Goal: Task Accomplishment & Management: Manage account settings

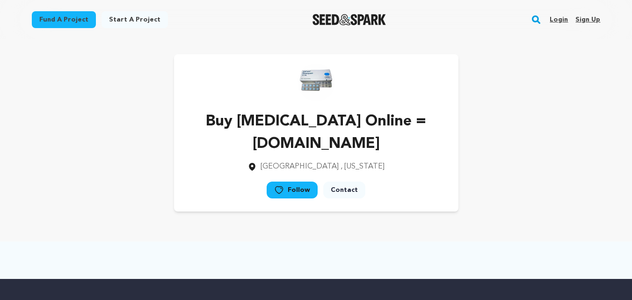
drag, startPoint x: 246, startPoint y: 120, endPoint x: 394, endPoint y: 121, distance: 147.8
click at [394, 121] on p "Buy [MEDICAL_DATA] Online = [DOMAIN_NAME]" at bounding box center [316, 132] width 254 height 45
click at [249, 140] on p "Buy [MEDICAL_DATA] Online = [DOMAIN_NAME]" at bounding box center [316, 132] width 254 height 45
drag, startPoint x: 228, startPoint y: 145, endPoint x: 354, endPoint y: 143, distance: 125.8
click at [354, 143] on p "Buy [MEDICAL_DATA] Online = [DOMAIN_NAME]" at bounding box center [316, 132] width 254 height 45
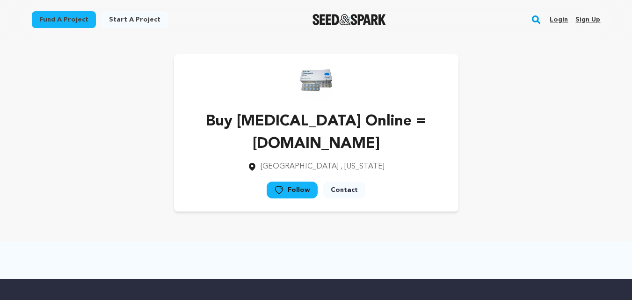
click at [346, 164] on span ", Illinois" at bounding box center [362, 166] width 44 height 7
click at [301, 144] on p "Buy Valium Online = www.onlinebuymeds.com" at bounding box center [316, 132] width 254 height 45
click at [324, 147] on p "Buy Valium Online = www.onlinebuymeds.com" at bounding box center [316, 132] width 254 height 45
drag, startPoint x: 244, startPoint y: 118, endPoint x: 386, endPoint y: 118, distance: 142.2
click at [386, 118] on p "Buy Valium Online = www.onlinebuymeds.com" at bounding box center [316, 132] width 254 height 45
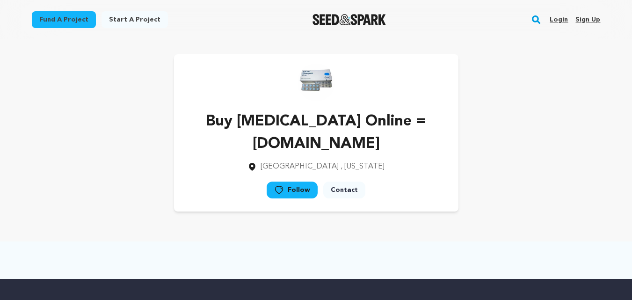
drag, startPoint x: 230, startPoint y: 142, endPoint x: 352, endPoint y: 146, distance: 122.1
click at [403, 138] on p "Buy Valium Online = www.onlinebuymeds.com" at bounding box center [316, 132] width 254 height 45
click at [325, 141] on p "Buy Valium Online = www.onlinebuymeds.com" at bounding box center [316, 132] width 254 height 45
click at [272, 144] on p "Buy Valium Online = www.onlinebuymeds.com" at bounding box center [316, 132] width 254 height 45
click at [273, 144] on p "Buy Valium Online = www.onlinebuymeds.com" at bounding box center [316, 132] width 254 height 45
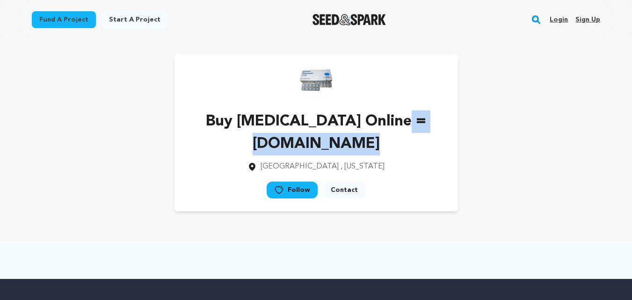
click at [273, 144] on p "Buy Valium Online = www.onlinebuymeds.com" at bounding box center [316, 132] width 254 height 45
click at [335, 139] on p "Buy Valium Online = www.onlinebuymeds.com" at bounding box center [316, 132] width 254 height 45
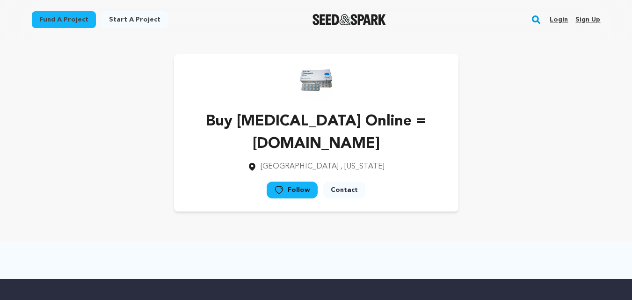
drag, startPoint x: 249, startPoint y: 119, endPoint x: 393, endPoint y: 121, distance: 144.1
click at [393, 121] on p "Buy Valium Online = www.onlinebuymeds.com" at bounding box center [316, 132] width 254 height 45
drag, startPoint x: 226, startPoint y: 144, endPoint x: 423, endPoint y: 144, distance: 196.9
click at [423, 144] on p "Buy Valium Online = www.onlinebuymeds.com" at bounding box center [316, 132] width 254 height 45
click at [545, 67] on div "Buy Valium Online = www.onlinebuymeds.com Chicago , Illinois Follow" at bounding box center [316, 132] width 569 height 157
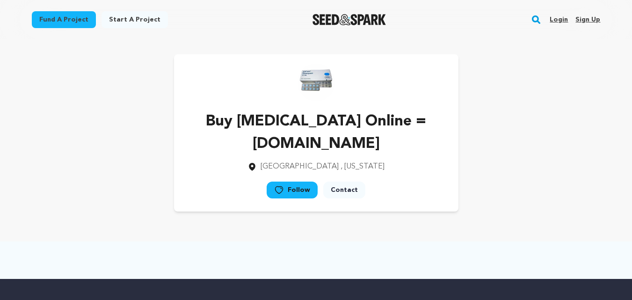
drag, startPoint x: 252, startPoint y: 140, endPoint x: 397, endPoint y: 139, distance: 145.0
click at [396, 140] on p "Buy Valium Online = www.onlinebuymeds.com" at bounding box center [316, 132] width 254 height 45
drag, startPoint x: 289, startPoint y: 154, endPoint x: 313, endPoint y: 49, distance: 108.6
click at [289, 153] on p "Buy Valium Online = www.onlinebuymeds.com" at bounding box center [316, 132] width 254 height 45
click at [567, 45] on div "Buy Valium Online = www.onlinebuymeds.com Chicago , Illinois Follow" at bounding box center [316, 132] width 599 height 187
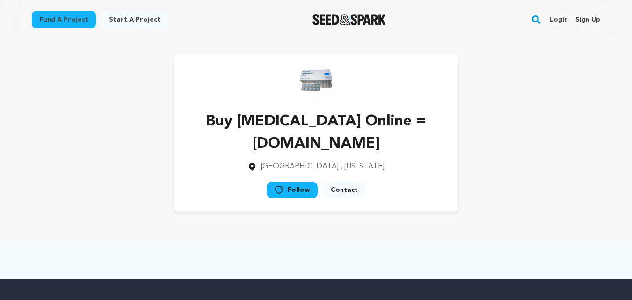
click at [584, 21] on link "Sign up" at bounding box center [587, 19] width 25 height 15
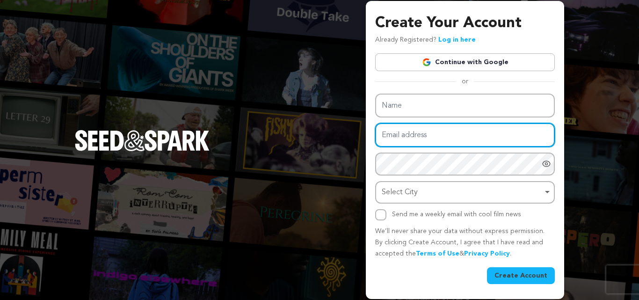
type input "gerbil3202@aminating.com"
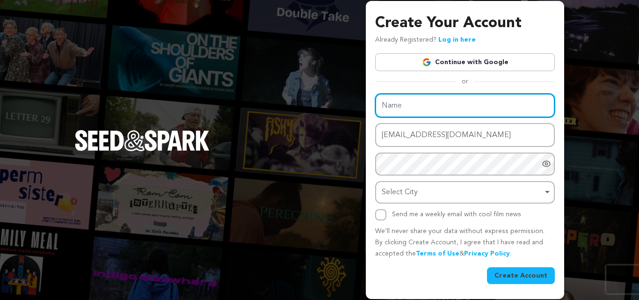
click at [424, 107] on input "Name" at bounding box center [465, 106] width 180 height 24
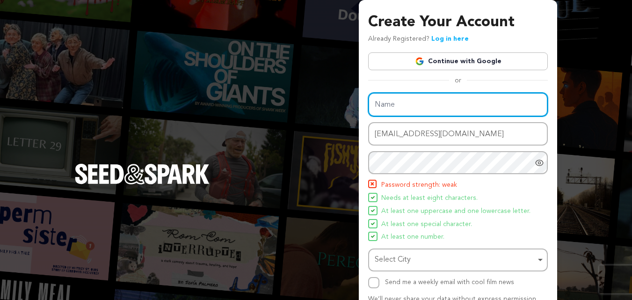
paste input "Buy Ativan 2mg Online"
type input "Buy Ativan 2mg Online"
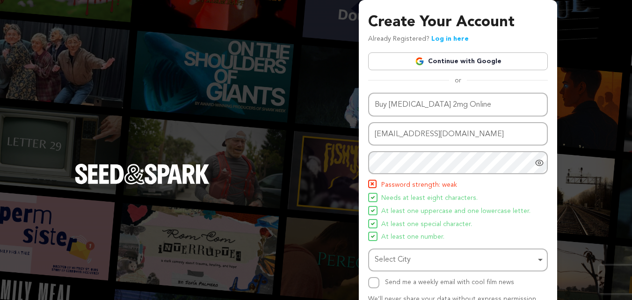
click at [434, 84] on div "or" at bounding box center [458, 80] width 180 height 9
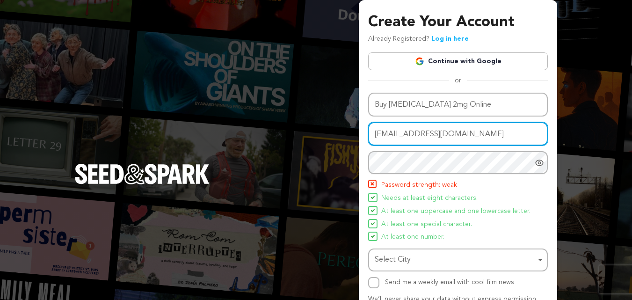
click at [413, 140] on input "gerbil3202@aminating.com" at bounding box center [458, 134] width 180 height 24
paste input "riqowamo@fxzi"
type input "riqowamo@fxzig.com"
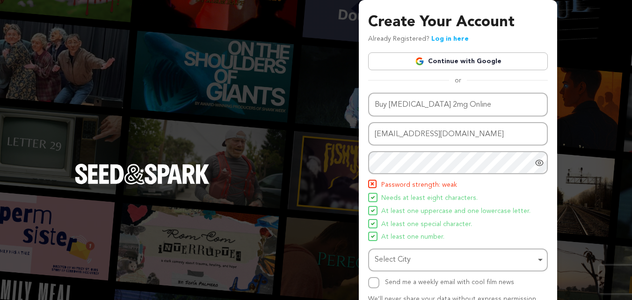
click at [538, 168] on div at bounding box center [541, 162] width 13 height 23
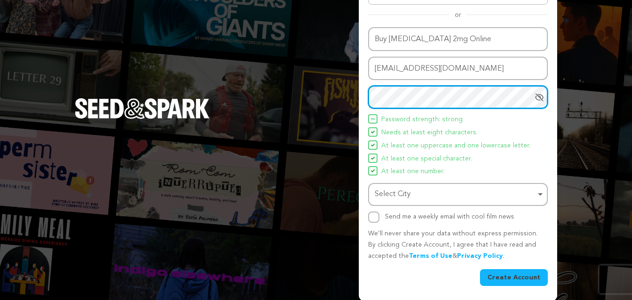
scroll to position [66, 0]
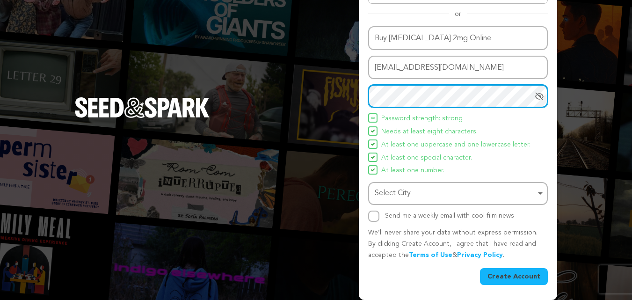
click at [405, 201] on div "Select City Remove item" at bounding box center [458, 193] width 170 height 17
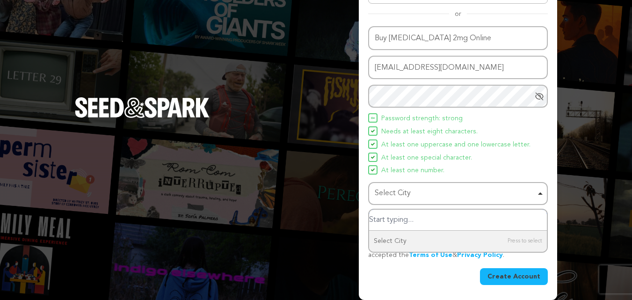
click at [407, 224] on input "Select City" at bounding box center [458, 220] width 178 height 21
type input "Wasilla"
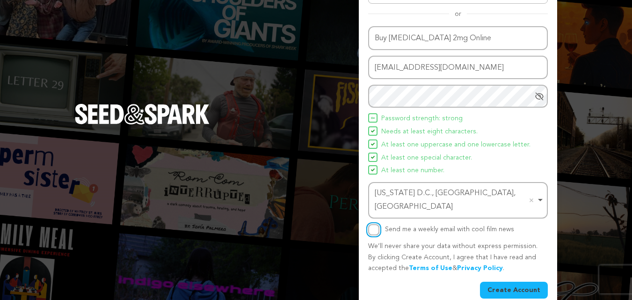
click at [371, 224] on input "Send me a weekly email with cool film news" at bounding box center [373, 229] width 11 height 11
checkbox input "true"
click at [509, 282] on button "Create Account" at bounding box center [514, 290] width 68 height 17
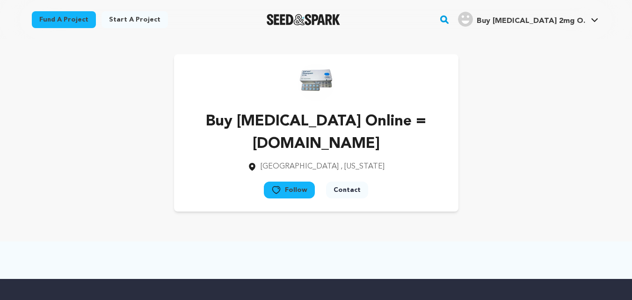
click at [591, 19] on icon at bounding box center [594, 20] width 7 height 5
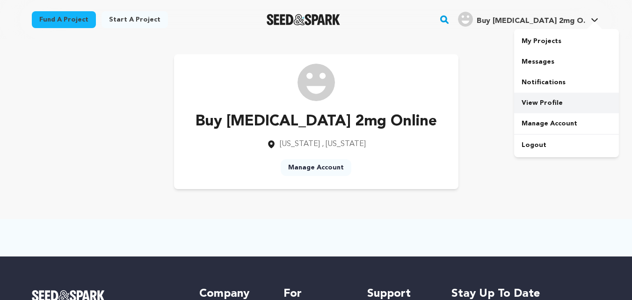
click at [557, 104] on link "View Profile" at bounding box center [566, 103] width 105 height 21
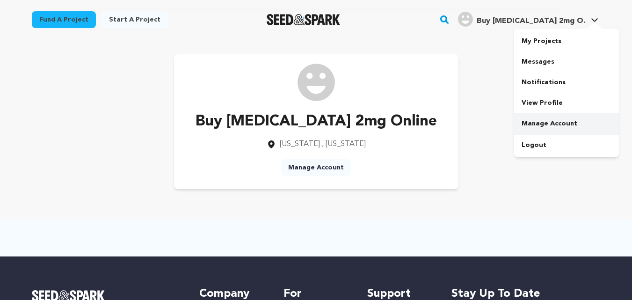
click at [548, 116] on link "Manage Account" at bounding box center [566, 123] width 105 height 21
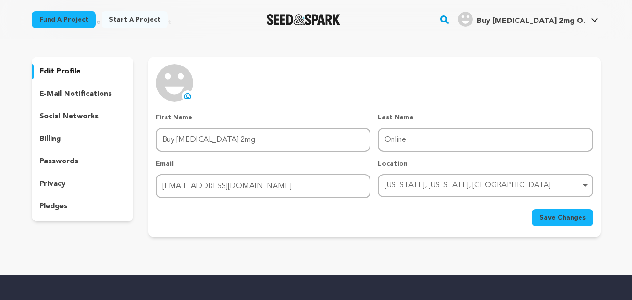
scroll to position [47, 0]
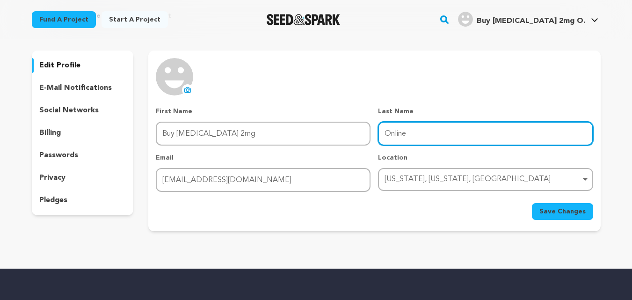
drag, startPoint x: 387, startPoint y: 135, endPoint x: 416, endPoint y: 135, distance: 29.0
click at [411, 135] on input "Online" at bounding box center [485, 134] width 215 height 24
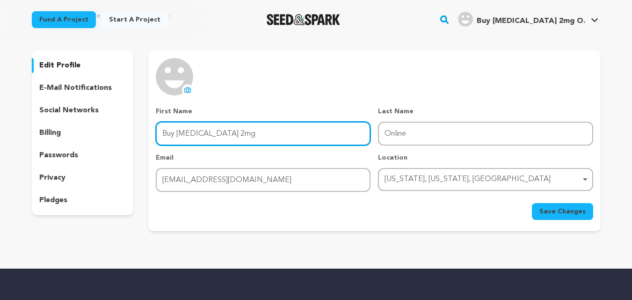
click at [322, 138] on input "Buy [MEDICAL_DATA] 2mg" at bounding box center [263, 134] width 215 height 24
paste input "Online"
type input "Buy Ativan 2mg Online"
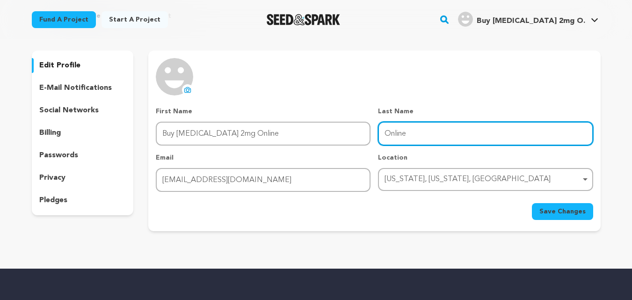
click at [411, 143] on input "Online" at bounding box center [485, 134] width 215 height 24
type input "www.genericmedicinesonline.com"
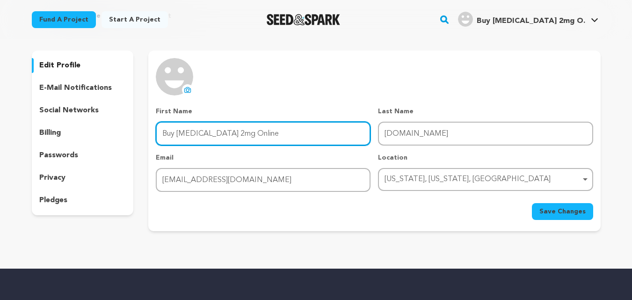
click at [326, 138] on input "Buy Ativan 2mg Online" at bounding box center [263, 134] width 215 height 24
click at [241, 133] on input "Buy Ativan 2mg Online" at bounding box center [263, 134] width 215 height 24
click at [284, 138] on input "Buy [MEDICAL_DATA] 2mg Online" at bounding box center [263, 134] width 215 height 24
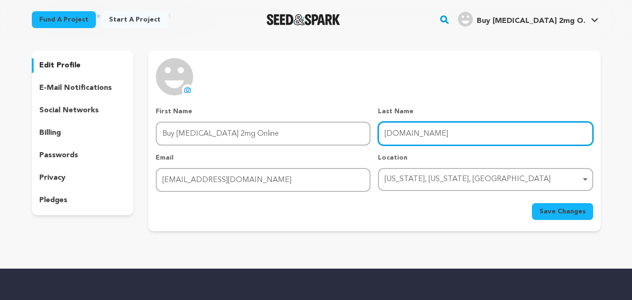
drag, startPoint x: 408, startPoint y: 138, endPoint x: 422, endPoint y: 137, distance: 14.1
click at [408, 138] on input "www.genericmedicinesonline.com" at bounding box center [485, 134] width 215 height 24
click at [503, 138] on input "www.genericmedicinesonline.com" at bounding box center [485, 134] width 215 height 24
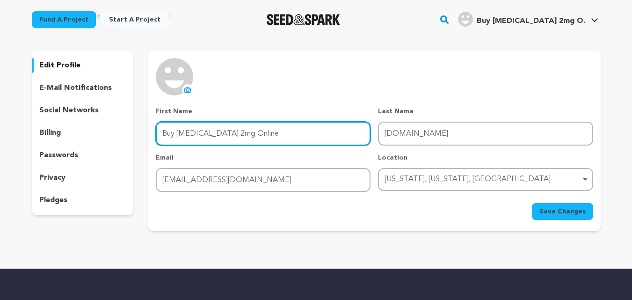
click at [290, 125] on input "Buy Ativan 2mg Online" at bounding box center [263, 134] width 215 height 24
click at [248, 132] on input "Buy Ativan 2mg Online" at bounding box center [263, 134] width 215 height 24
paste input "👇"
type input "Buy Ativan 2mg Online 👇"
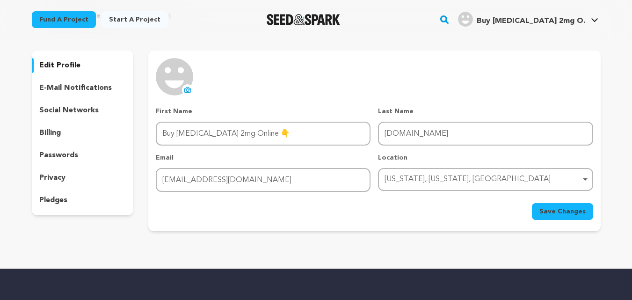
click at [291, 97] on div "uploading spinner upload profile image First Name First Name Buy Ativan 2mg Onl…" at bounding box center [374, 139] width 437 height 162
click at [187, 92] on icon at bounding box center [188, 89] width 6 height 5
click at [549, 217] on button "Save Changes" at bounding box center [562, 211] width 61 height 17
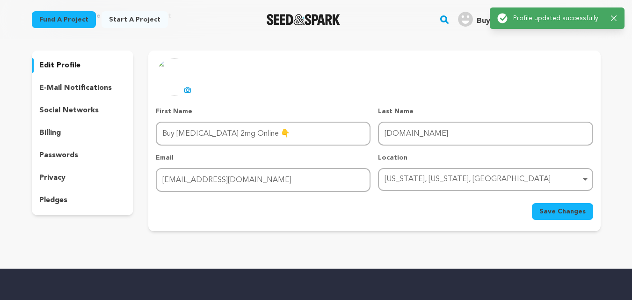
click at [471, 57] on div "uploading spinner upload profile image First Name First Name Buy Ativan 2mg Onl…" at bounding box center [374, 141] width 452 height 181
click at [611, 18] on icon "button" at bounding box center [614, 18] width 6 height 6
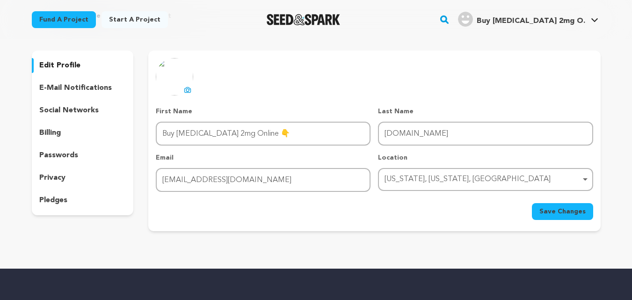
click at [576, 19] on span "Buy Ativan 2mg O." at bounding box center [531, 20] width 109 height 7
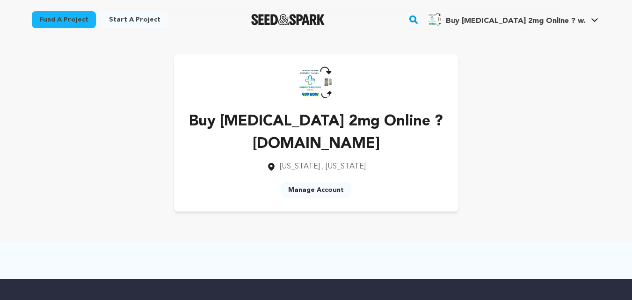
drag, startPoint x: 398, startPoint y: 122, endPoint x: 419, endPoint y: 142, distance: 28.8
click at [409, 124] on p "Buy [MEDICAL_DATA] 2mg Online ? [DOMAIN_NAME]" at bounding box center [316, 132] width 254 height 45
click at [401, 124] on p "Buy [MEDICAL_DATA] 2mg Online ? [DOMAIN_NAME]" at bounding box center [316, 132] width 254 height 45
drag, startPoint x: 200, startPoint y: 145, endPoint x: 439, endPoint y: 143, distance: 239.0
click at [439, 144] on p "Buy [MEDICAL_DATA] 2mg Online ? [DOMAIN_NAME]" at bounding box center [316, 132] width 254 height 45
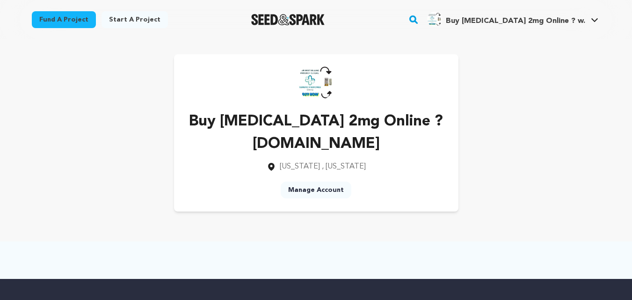
drag, startPoint x: 396, startPoint y: 123, endPoint x: 551, endPoint y: 65, distance: 165.1
click at [418, 123] on p "Buy [MEDICAL_DATA] 2mg Online ? [DOMAIN_NAME]" at bounding box center [316, 132] width 254 height 45
click at [552, 19] on span "Buy [MEDICAL_DATA] 2mg Online ? w." at bounding box center [515, 20] width 139 height 7
click at [545, 127] on link "Manage Account" at bounding box center [566, 123] width 105 height 21
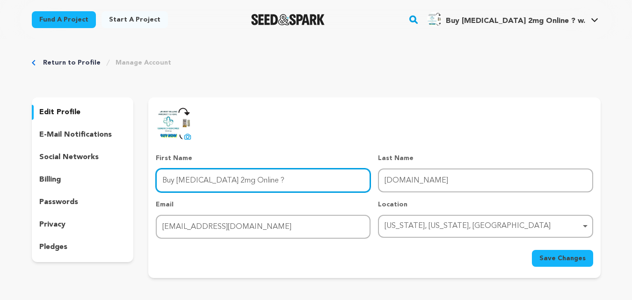
click at [253, 181] on input "Buy Ativan 2mg Online ?" at bounding box center [263, 180] width 215 height 24
type input "Buy Ativan 2mg Online ="
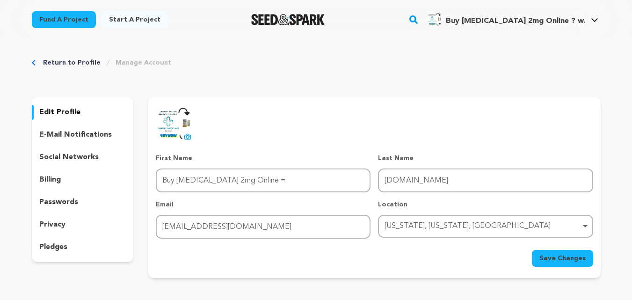
click at [389, 138] on div "uploading spinner upload profile image First Name First Name Buy Ativan 2mg Onl…" at bounding box center [374, 186] width 437 height 162
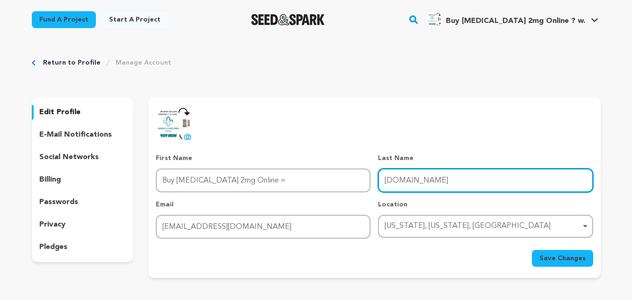
click at [448, 181] on input "www.genericmedicinesonline.com" at bounding box center [485, 180] width 215 height 24
drag, startPoint x: 501, startPoint y: 181, endPoint x: 529, endPoint y: 201, distance: 34.0
click at [501, 181] on input "www.genericmedicinesonline.com" at bounding box center [485, 180] width 215 height 24
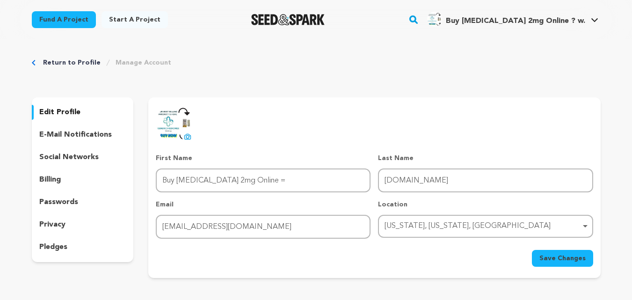
click at [550, 264] on button "Save Changes" at bounding box center [562, 258] width 61 height 17
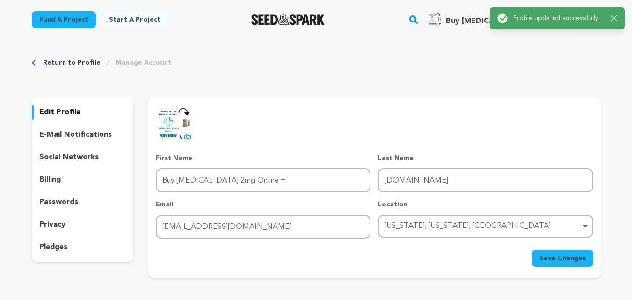
drag, startPoint x: 457, startPoint y: 65, endPoint x: 496, endPoint y: 68, distance: 38.9
click at [457, 64] on div "Return to Profile Manage Account" at bounding box center [316, 62] width 569 height 9
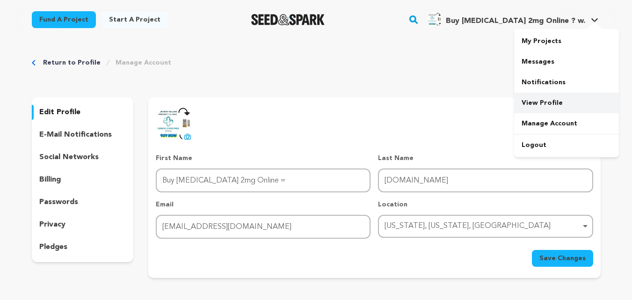
click at [547, 101] on link "View Profile" at bounding box center [566, 103] width 105 height 21
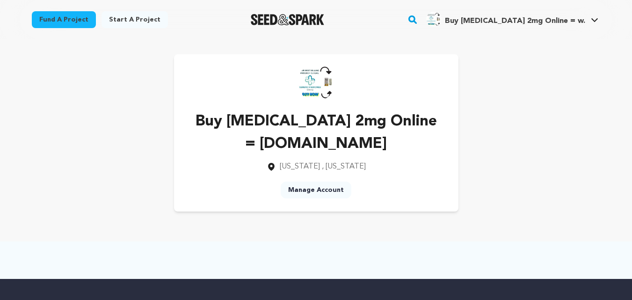
drag, startPoint x: 227, startPoint y: 121, endPoint x: 444, endPoint y: 148, distance: 219.2
click at [439, 148] on p "Buy [MEDICAL_DATA] 2mg Online = [DOMAIN_NAME]" at bounding box center [316, 132] width 254 height 45
click at [488, 132] on div "Buy [MEDICAL_DATA] 2mg Online = [DOMAIN_NAME] [US_STATE] , [US_STATE] Manage Ac…" at bounding box center [316, 132] width 569 height 157
drag, startPoint x: 228, startPoint y: 119, endPoint x: 467, endPoint y: 142, distance: 240.5
click at [464, 142] on div "Buy [MEDICAL_DATA] 2mg Online = [DOMAIN_NAME] [US_STATE] , [US_STATE] Manage Ac…" at bounding box center [316, 132] width 569 height 157
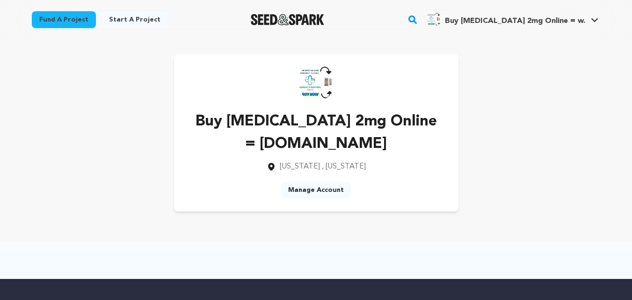
click at [478, 144] on div "Buy [MEDICAL_DATA] 2mg Online = [DOMAIN_NAME] [US_STATE] , [US_STATE] Manage Ac…" at bounding box center [316, 132] width 569 height 157
drag, startPoint x: 210, startPoint y: 121, endPoint x: 429, endPoint y: 138, distance: 219.6
click at [440, 140] on p "Buy [MEDICAL_DATA] 2mg Online = [DOMAIN_NAME]" at bounding box center [316, 132] width 254 height 45
drag, startPoint x: 249, startPoint y: 118, endPoint x: 281, endPoint y: 126, distance: 32.9
click at [250, 118] on p "Buy [MEDICAL_DATA] 2mg Online = [DOMAIN_NAME]" at bounding box center [316, 132] width 254 height 45
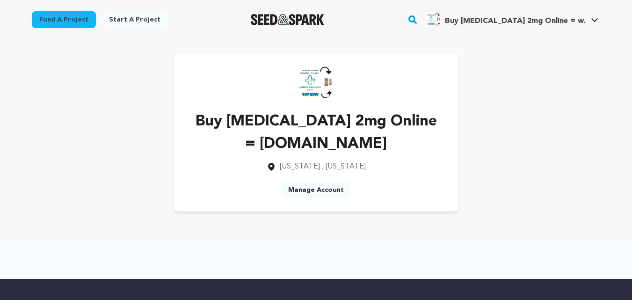
click at [265, 120] on p "Buy [MEDICAL_DATA] 2mg Online = [DOMAIN_NAME]" at bounding box center [316, 132] width 254 height 45
drag, startPoint x: 260, startPoint y: 123, endPoint x: 392, endPoint y: 125, distance: 131.9
click at [391, 125] on p "Buy [MEDICAL_DATA] 2mg Online = [DOMAIN_NAME]" at bounding box center [316, 132] width 254 height 45
click at [383, 109] on div "Buy [MEDICAL_DATA] 2mg Online = [DOMAIN_NAME] [US_STATE] , [US_STATE] Manage Ac…" at bounding box center [316, 132] width 284 height 157
